Goal: Task Accomplishment & Management: Use online tool/utility

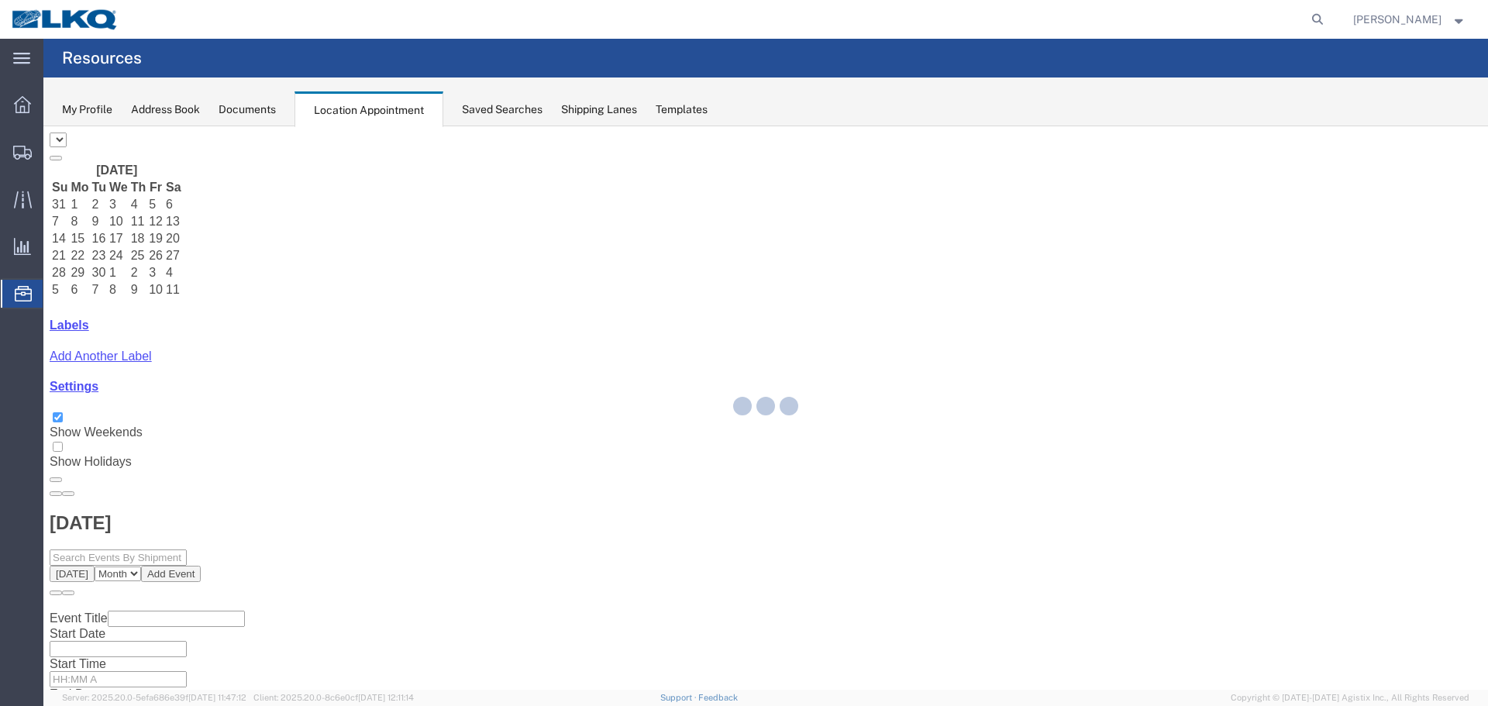
select select "28018"
